Goal: Check status: Check status

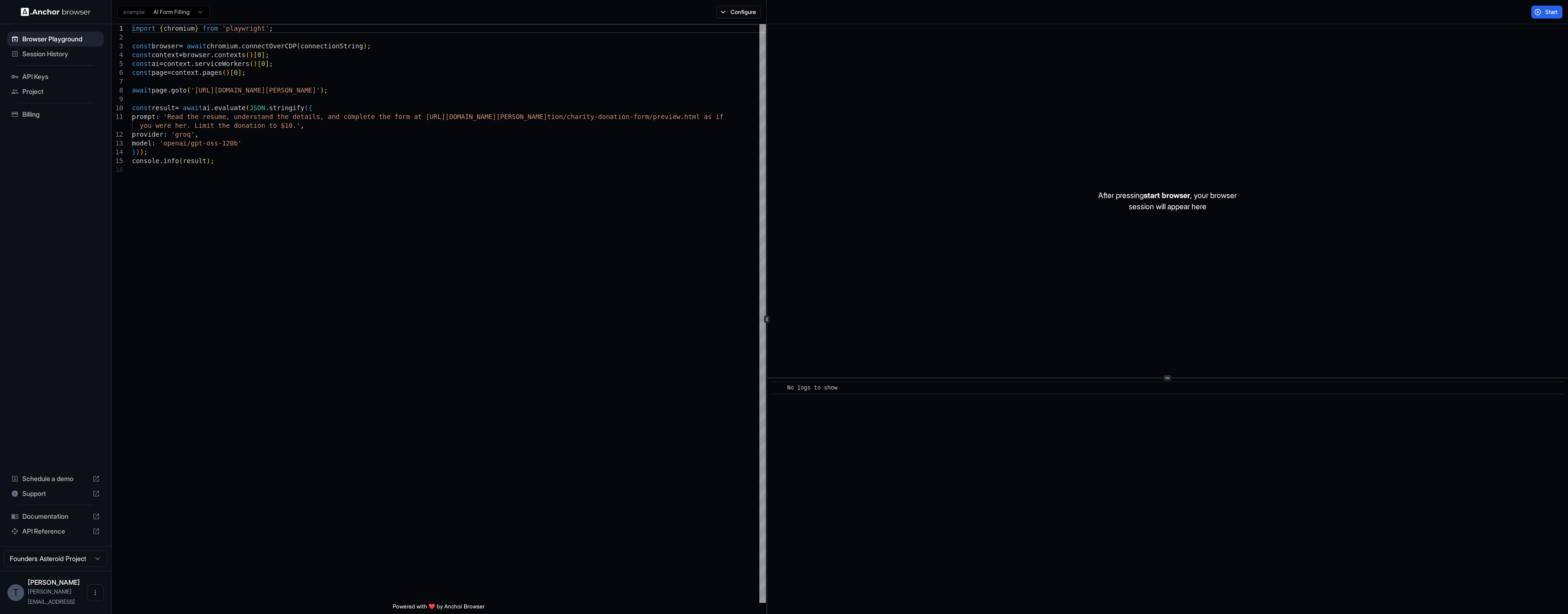
click at [46, 58] on span "Session History" at bounding box center [61, 54] width 78 height 9
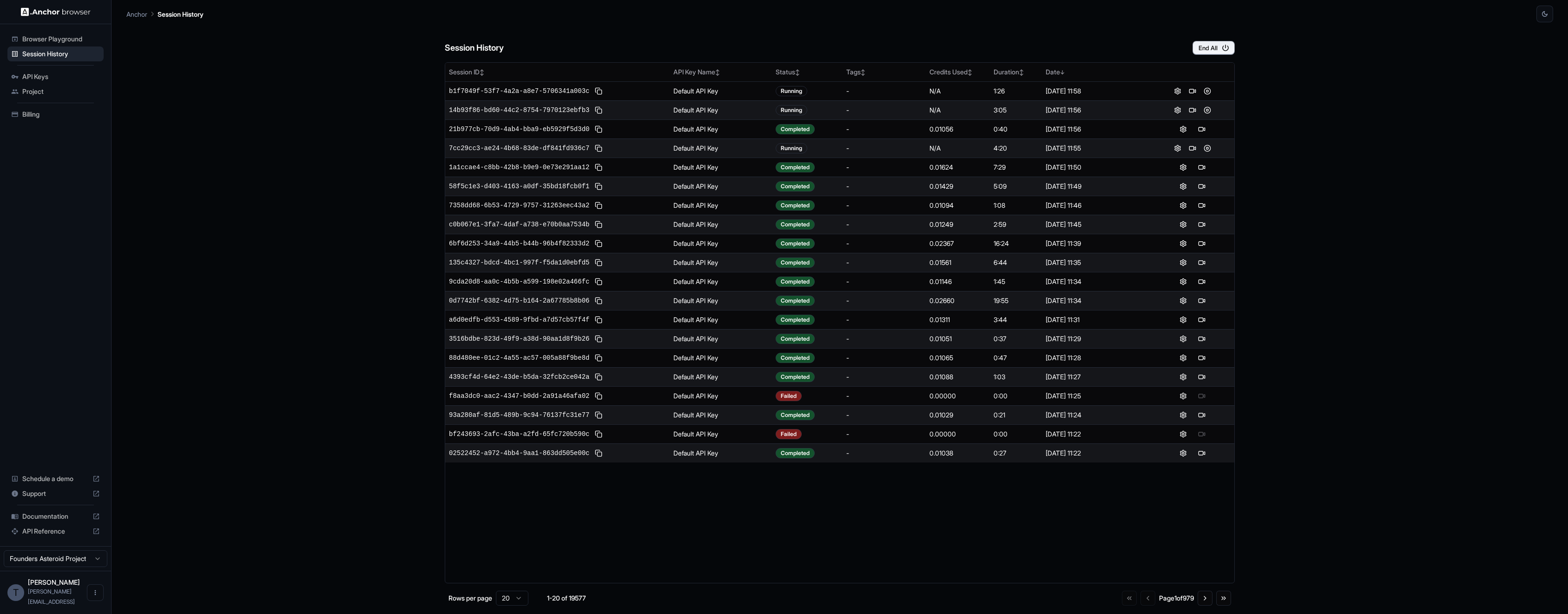
click at [1332, 173] on div "Session History End All Session ID ↕ API Key Name ↕ Status ↕ Tags ↕ Credits Use…" at bounding box center [840, 318] width 1427 height 591
click at [843, 439] on td "-" at bounding box center [884, 433] width 83 height 19
click at [850, 439] on td "-" at bounding box center [884, 433] width 83 height 19
drag, startPoint x: 850, startPoint y: 439, endPoint x: 858, endPoint y: 439, distance: 8.0
click at [855, 439] on td "-" at bounding box center [884, 433] width 83 height 19
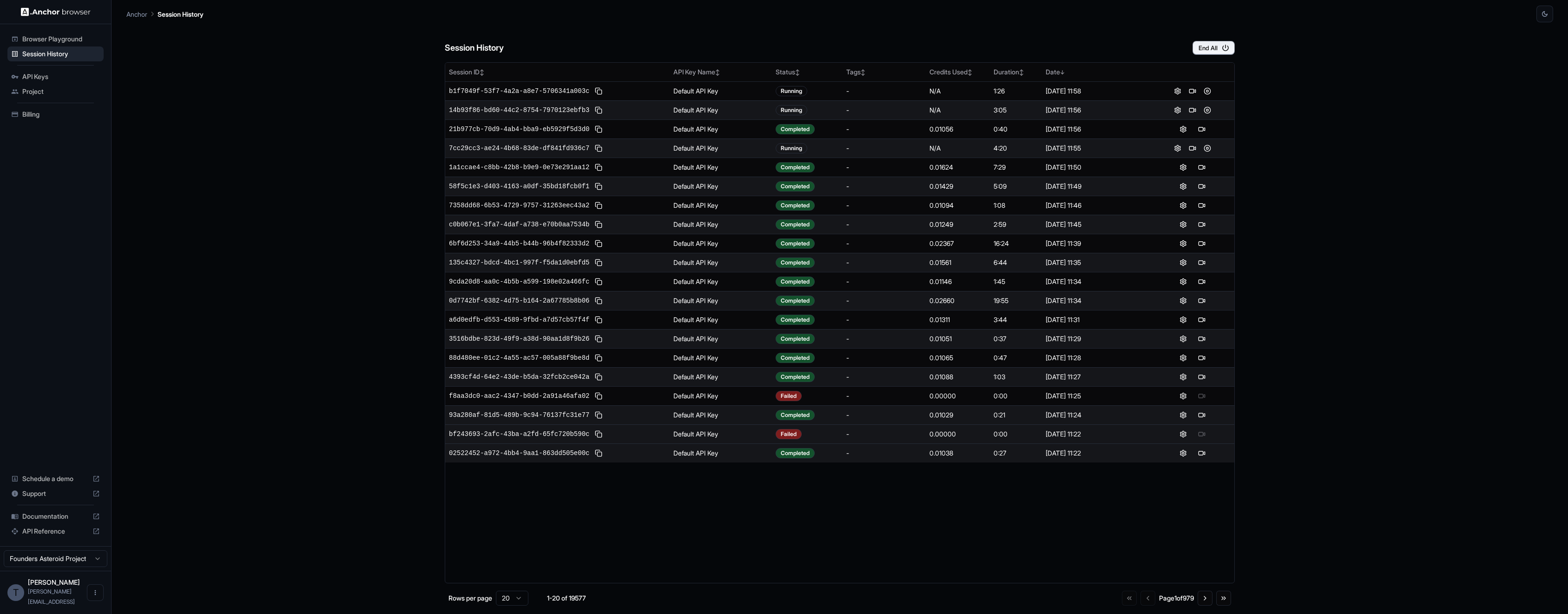
click at [858, 439] on td "-" at bounding box center [884, 433] width 83 height 19
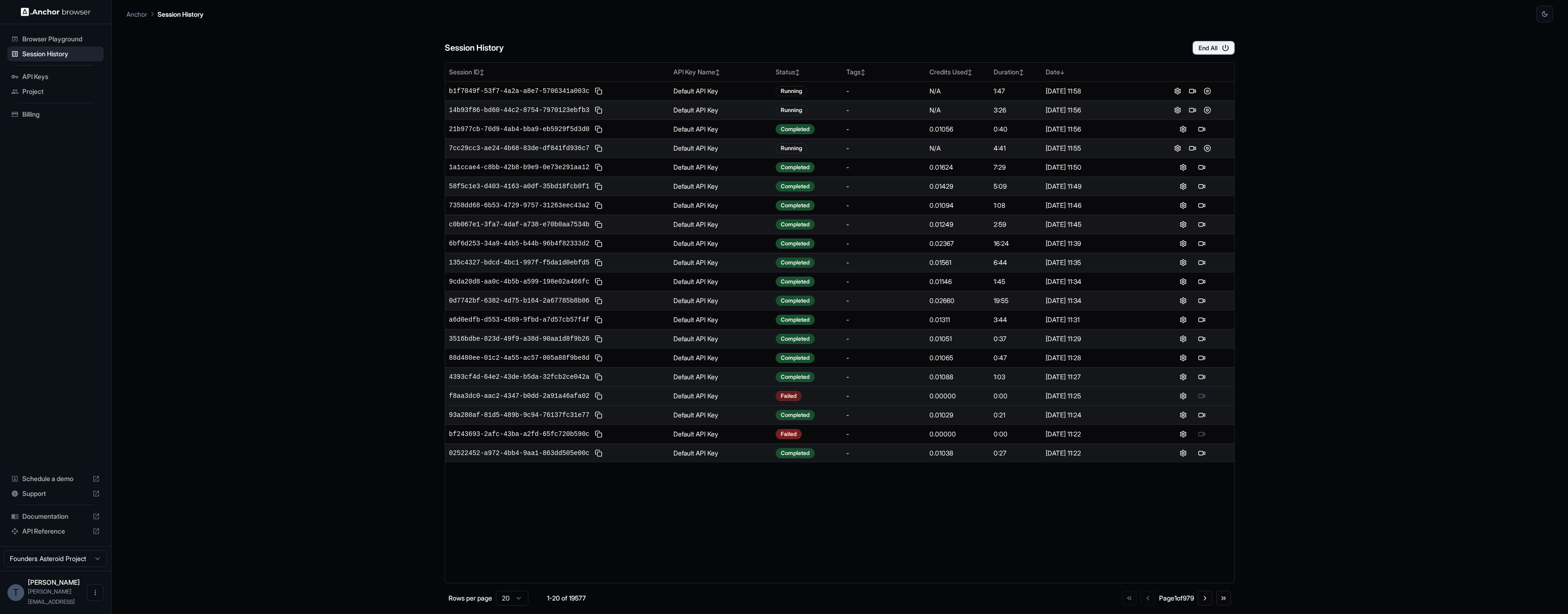
click at [797, 396] on div "Failed" at bounding box center [788, 396] width 26 height 10
drag, startPoint x: 850, startPoint y: 52, endPoint x: 848, endPoint y: 47, distance: 5.4
click at [847, 46] on div "Session History End All" at bounding box center [840, 38] width 790 height 32
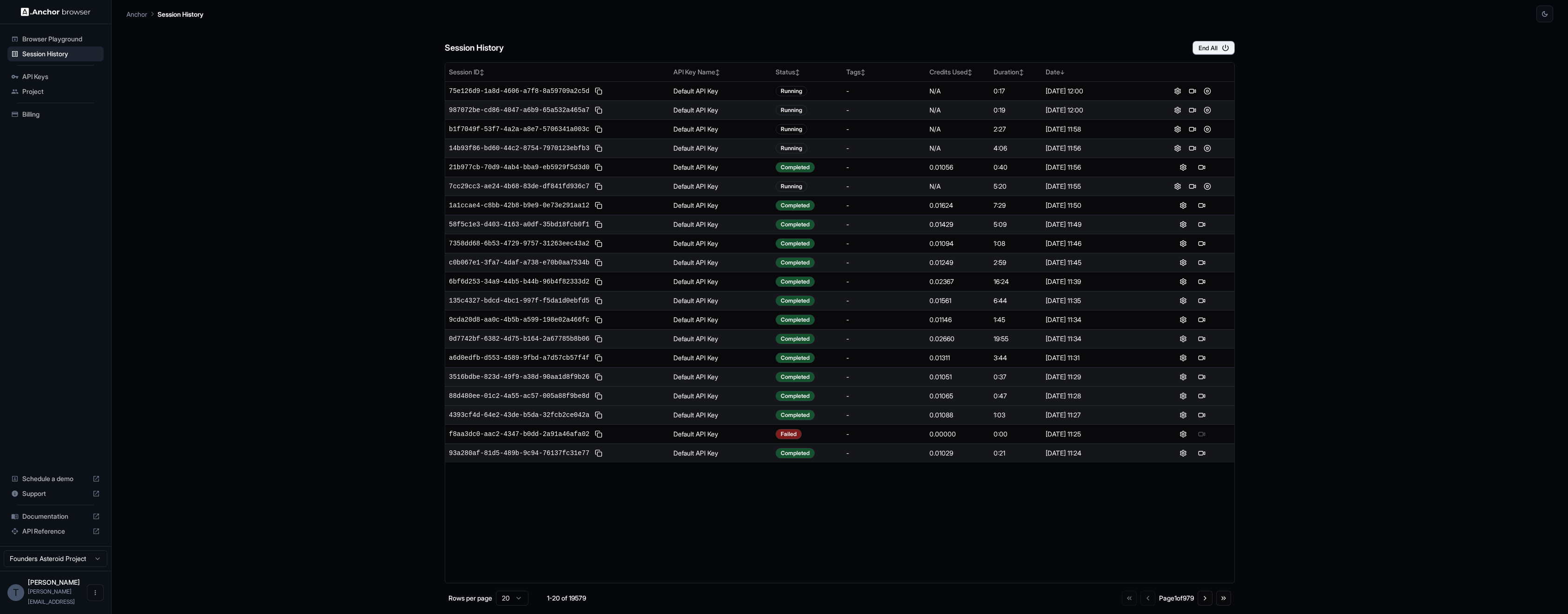
click at [847, 46] on div "Session History End All" at bounding box center [840, 38] width 790 height 32
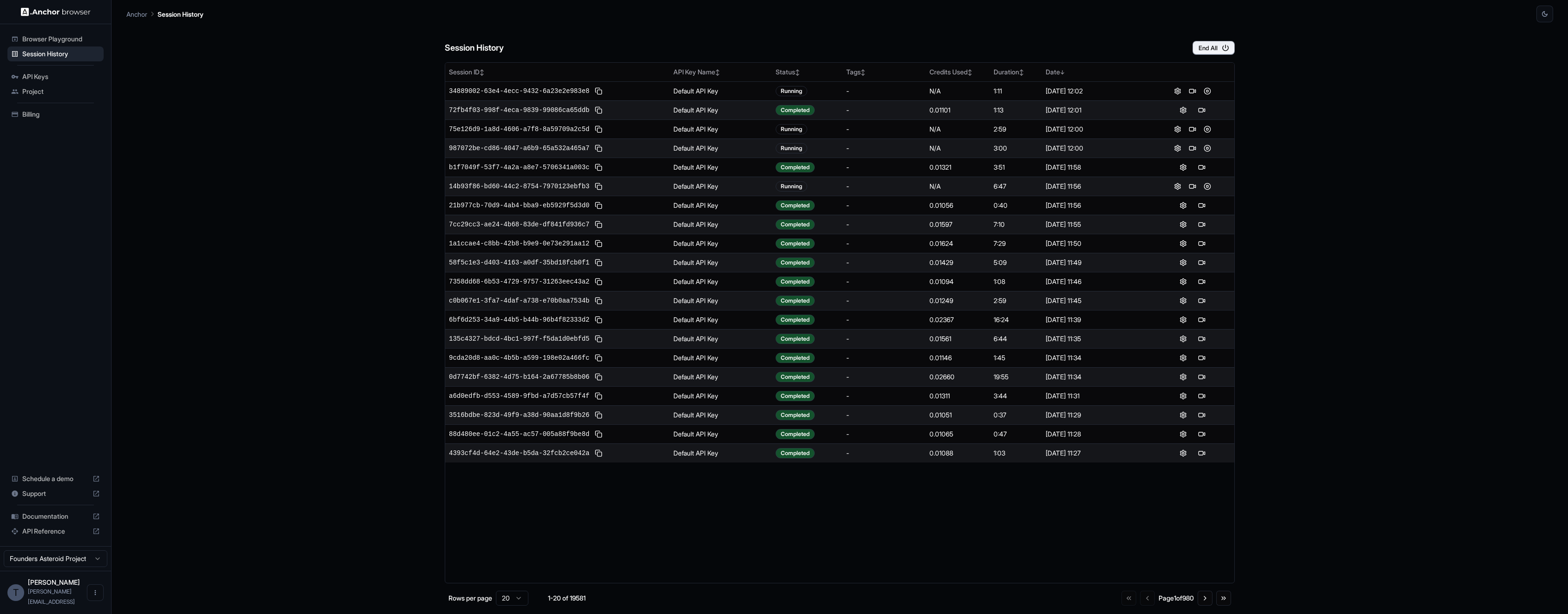
click at [805, 33] on div "Session History End All" at bounding box center [840, 38] width 790 height 32
click at [1202, 595] on button "Go to next page" at bounding box center [1205, 598] width 15 height 15
click at [1198, 590] on button "Go to next page" at bounding box center [1205, 598] width 15 height 15
click at [1138, 601] on button "Go to previous page" at bounding box center [1146, 598] width 15 height 15
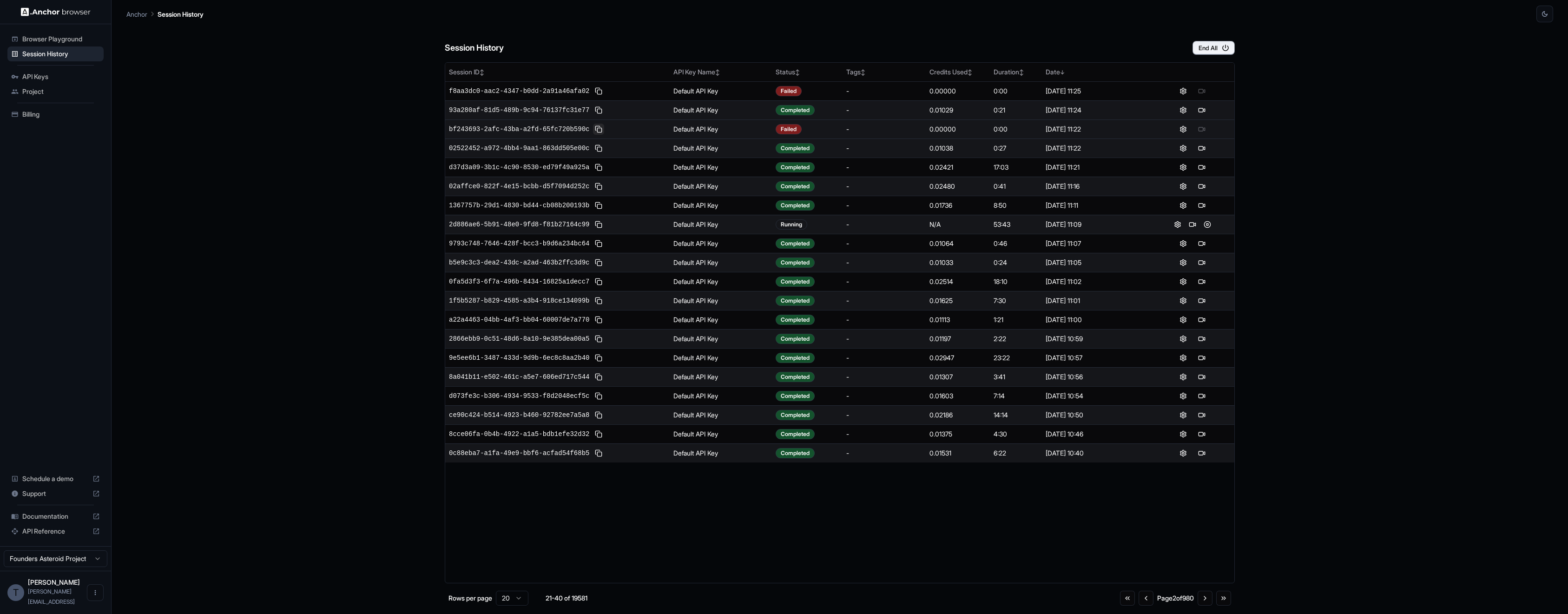
click at [601, 129] on button at bounding box center [598, 129] width 11 height 11
drag, startPoint x: 247, startPoint y: 212, endPoint x: 276, endPoint y: 190, distance: 36.4
click at [247, 211] on div "Session History End All Session ID ↕ API Key Name ↕ Status ↕ Tags ↕ Credits Use…" at bounding box center [840, 318] width 1427 height 591
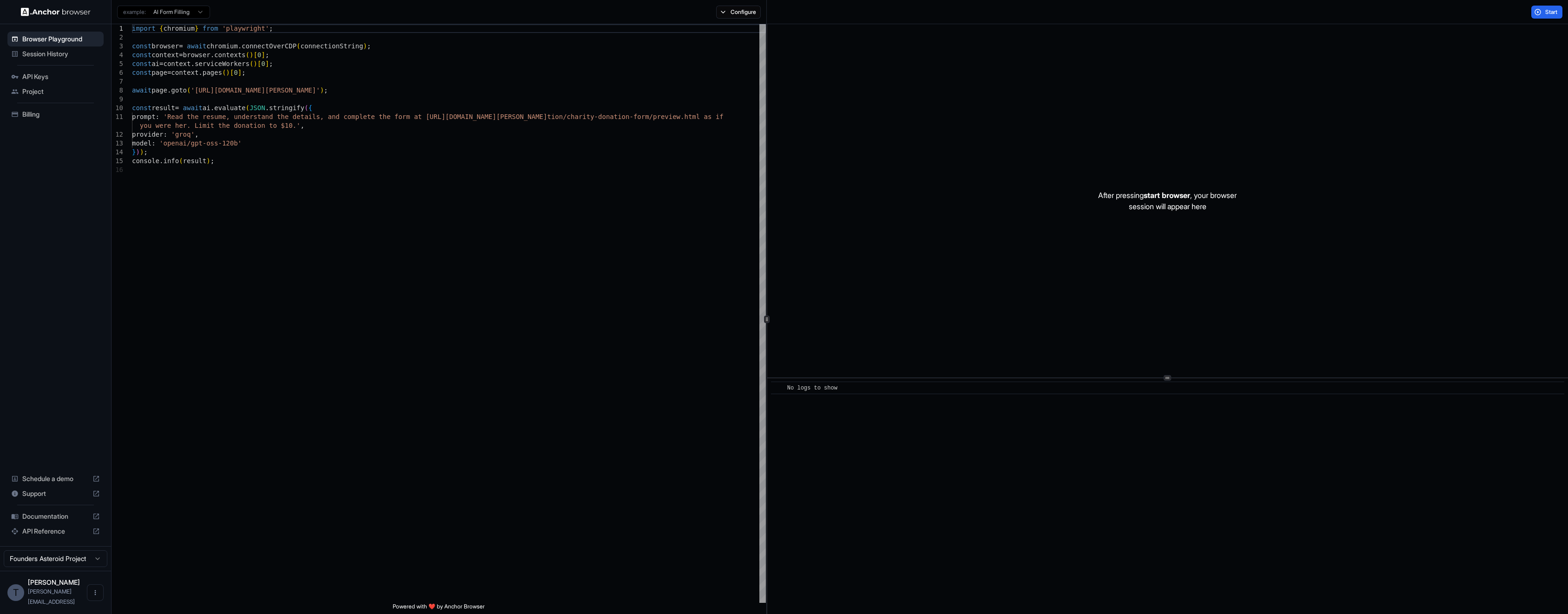
click at [40, 54] on span "Session History" at bounding box center [61, 54] width 78 height 9
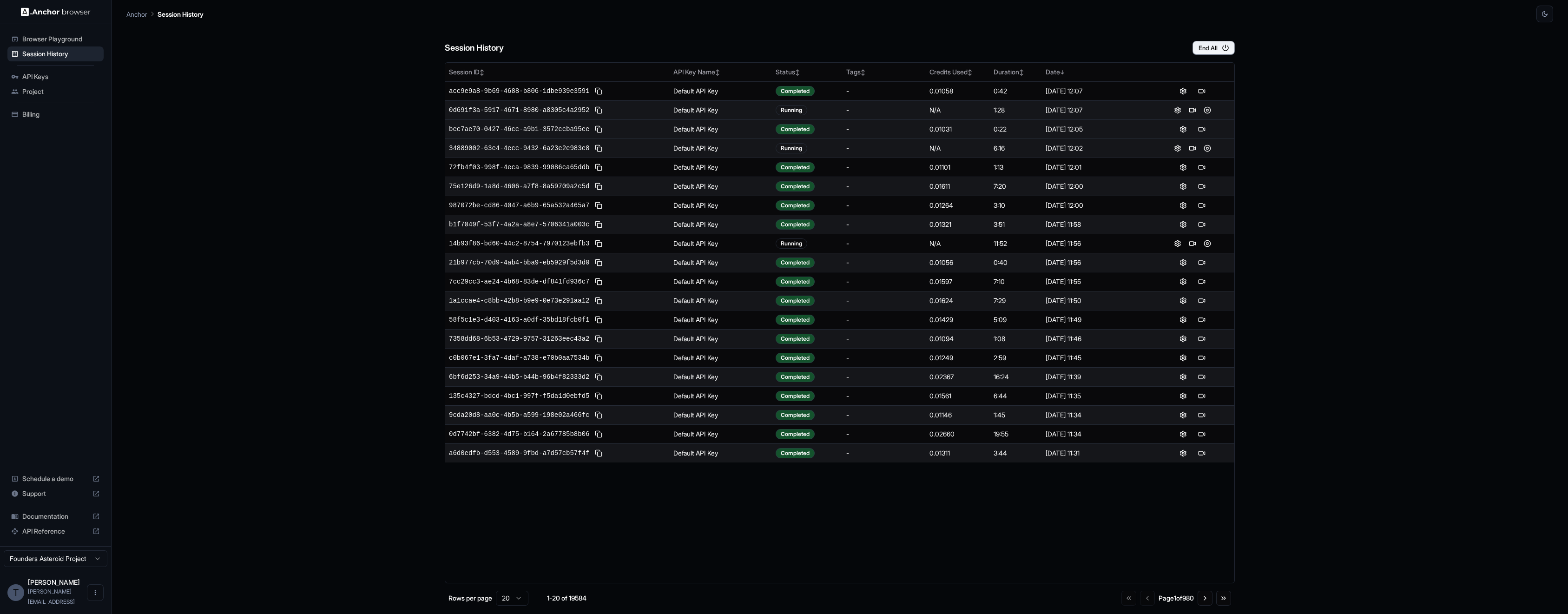
click at [636, 146] on div "34889002-63e4-4ecc-9432-6a23e2e983e8" at bounding box center [558, 148] width 217 height 11
click at [689, 55] on div "Session History End All Session ID ↕ API Key Name ↕ Status ↕ Tags ↕ Credits Use…" at bounding box center [840, 318] width 790 height 591
click at [698, 51] on div "Session History End All" at bounding box center [840, 38] width 790 height 32
click at [721, 263] on td "Default API Key" at bounding box center [721, 262] width 103 height 19
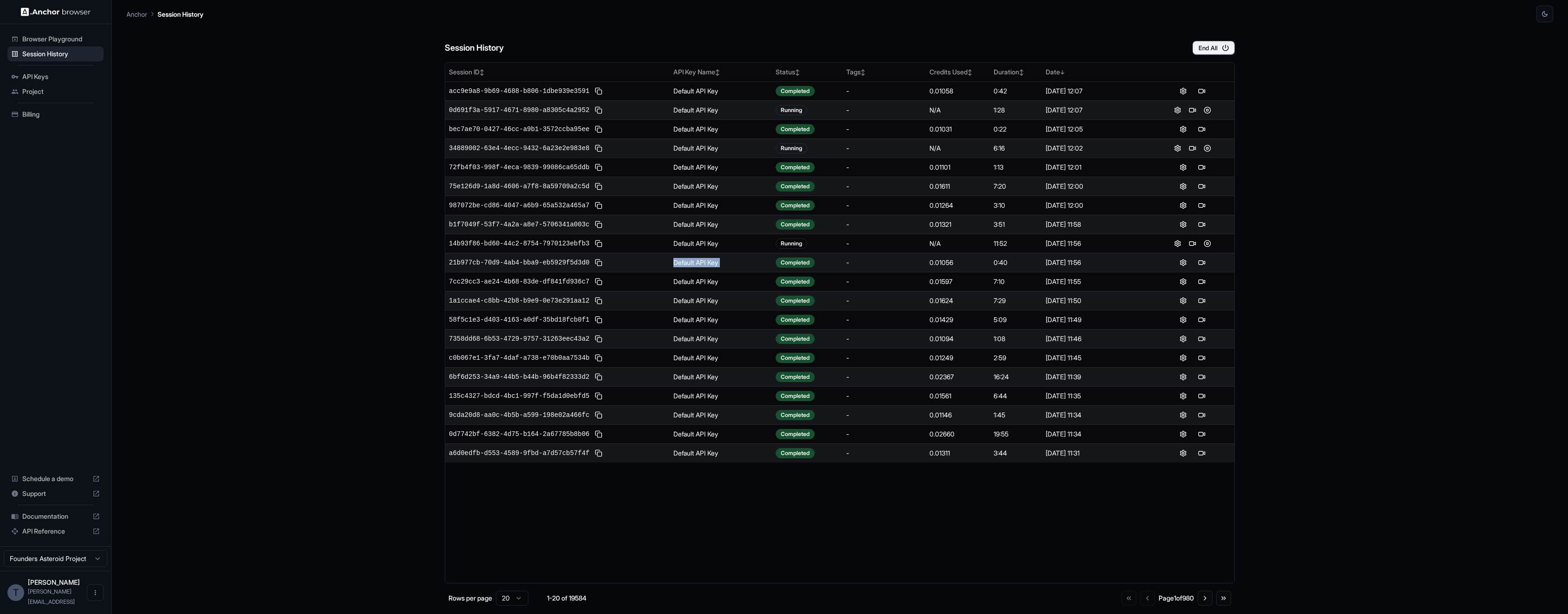
click at [721, 263] on td "Default API Key" at bounding box center [721, 262] width 103 height 19
click at [706, 264] on td "Default API Key" at bounding box center [721, 262] width 103 height 19
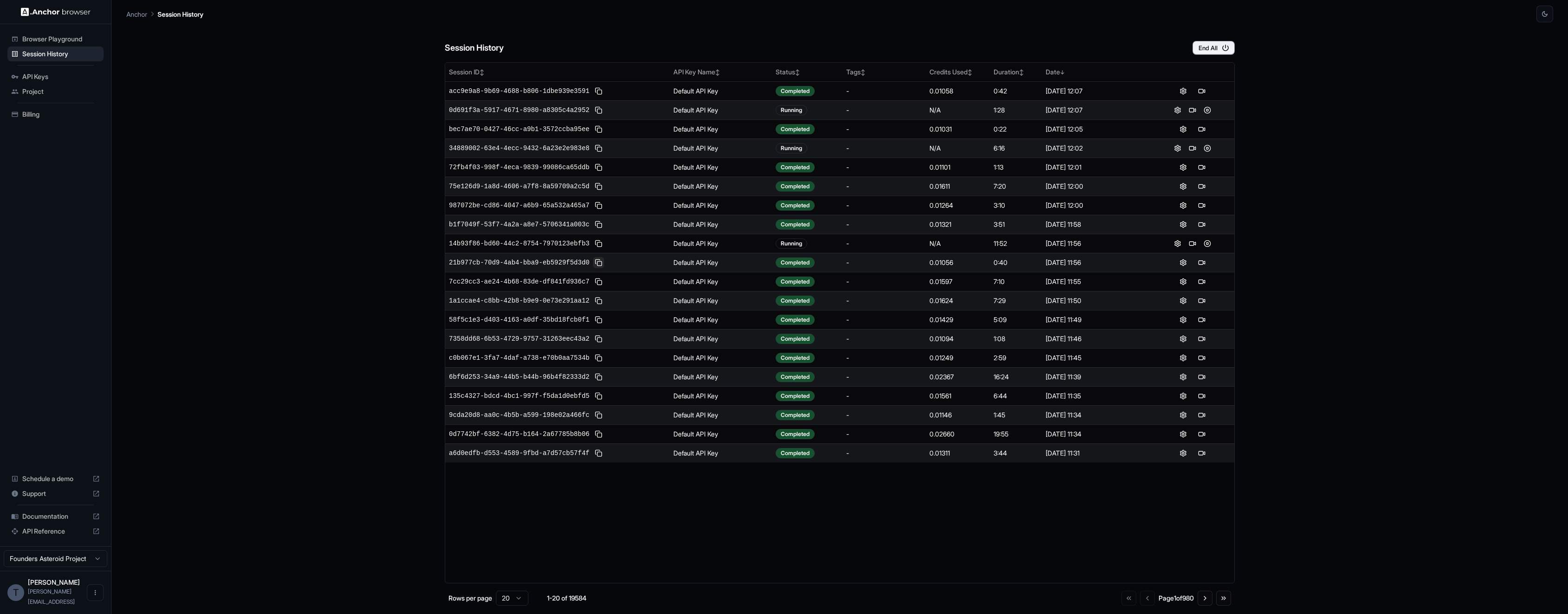
click at [598, 264] on button at bounding box center [598, 262] width 11 height 11
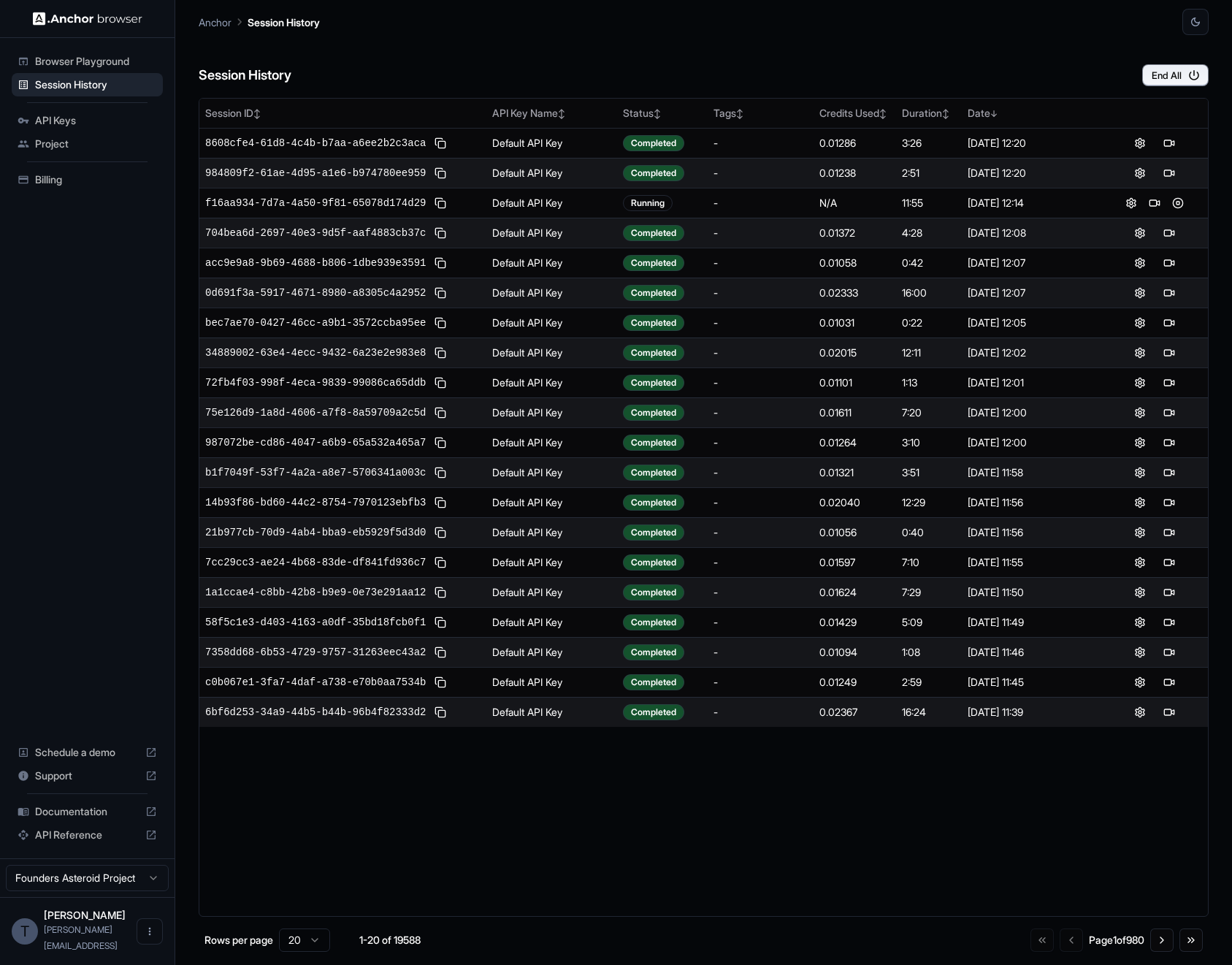
click at [629, 37] on div "Session History End All" at bounding box center [704, 60] width 1010 height 51
